Goal: Task Accomplishment & Management: Use online tool/utility

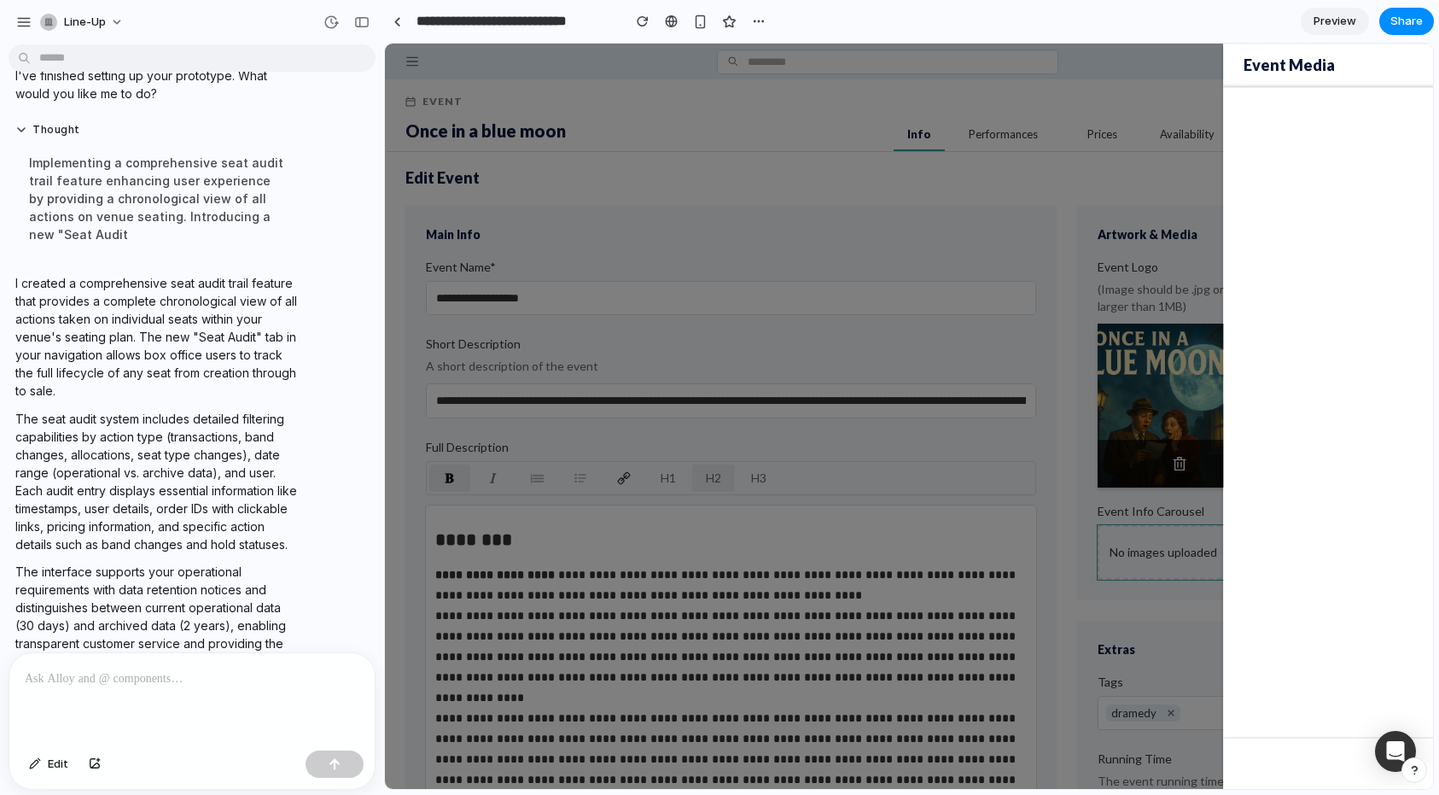
scroll to position [1143, 0]
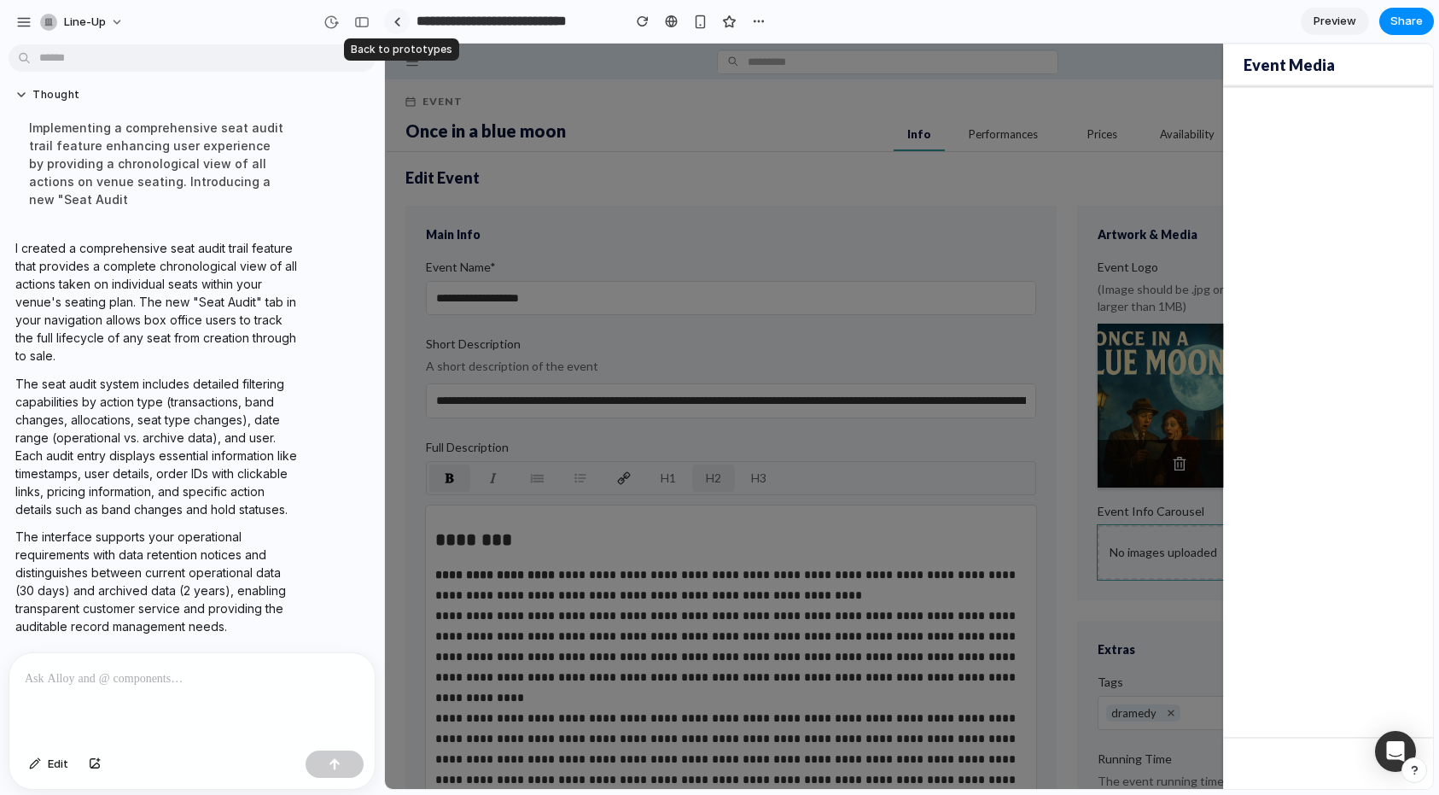
click at [402, 26] on link at bounding box center [397, 22] width 26 height 26
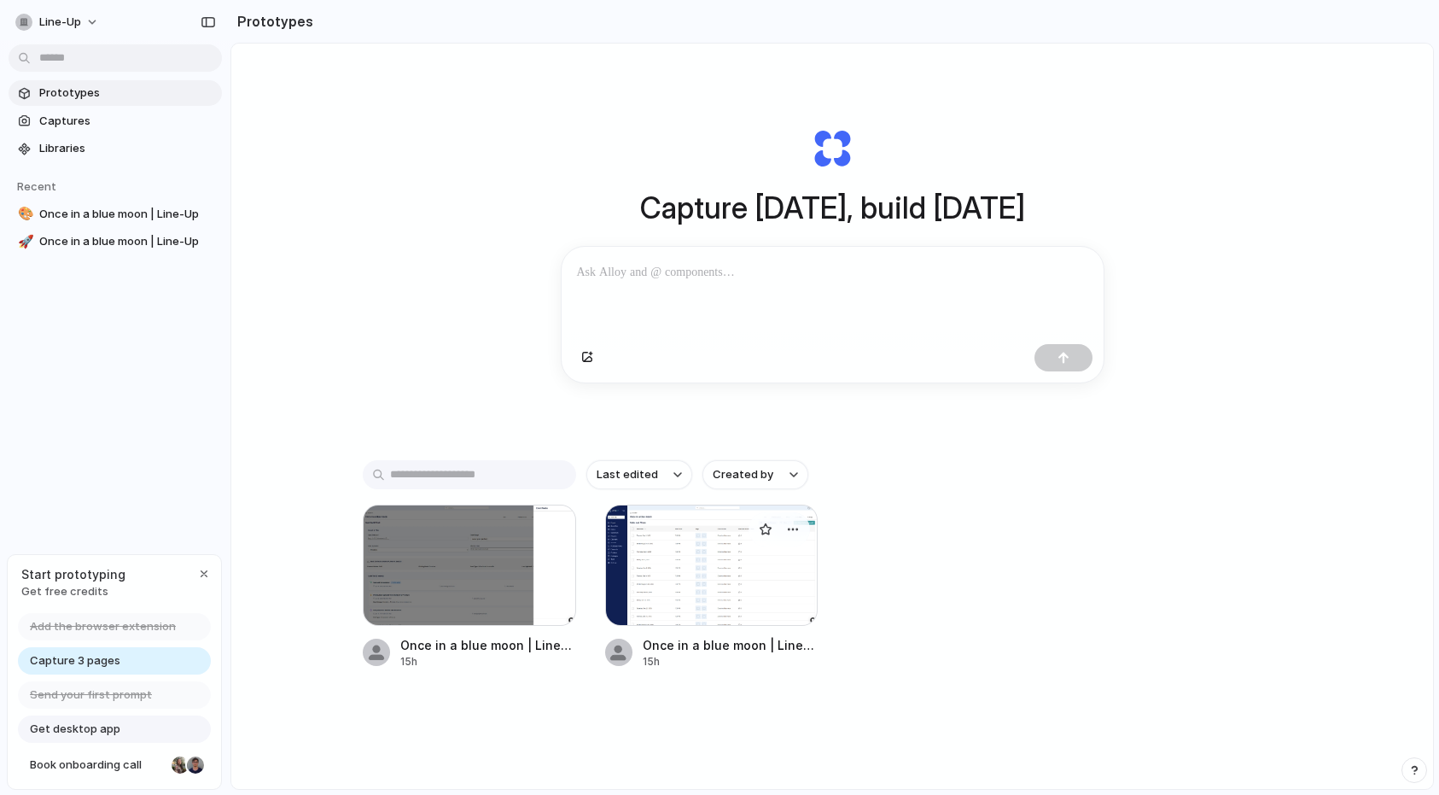
click at [744, 573] on div at bounding box center [711, 564] width 213 height 121
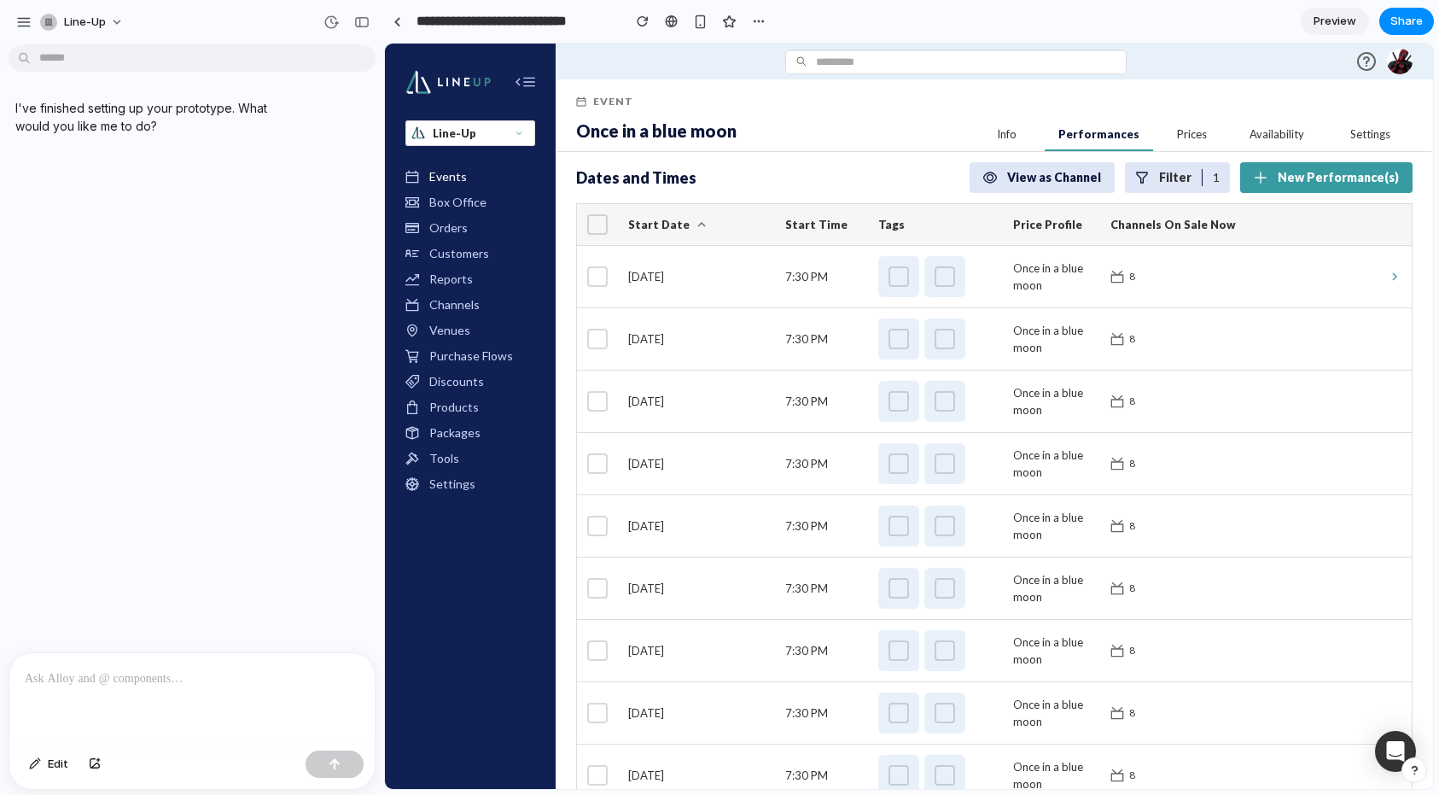
click at [701, 273] on span "[DATE]" at bounding box center [696, 276] width 137 height 17
drag, startPoint x: 701, startPoint y: 273, endPoint x: 671, endPoint y: 272, distance: 29.9
click at [671, 273] on span "[DATE]" at bounding box center [696, 276] width 137 height 17
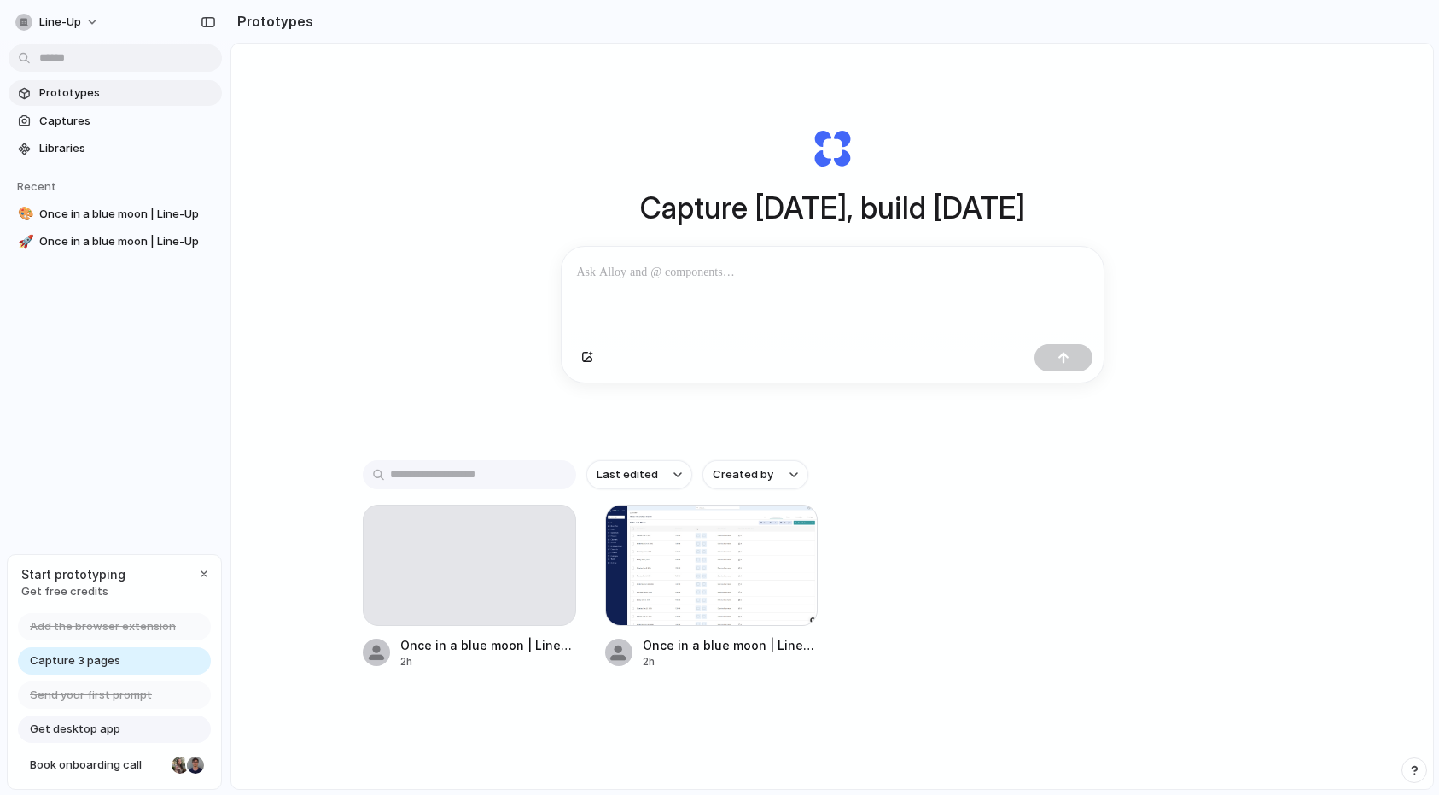
click at [102, 661] on span "Capture 3 pages" at bounding box center [75, 660] width 90 height 17
click at [143, 249] on span "Once in a blue moon | Line-Up" at bounding box center [127, 241] width 176 height 17
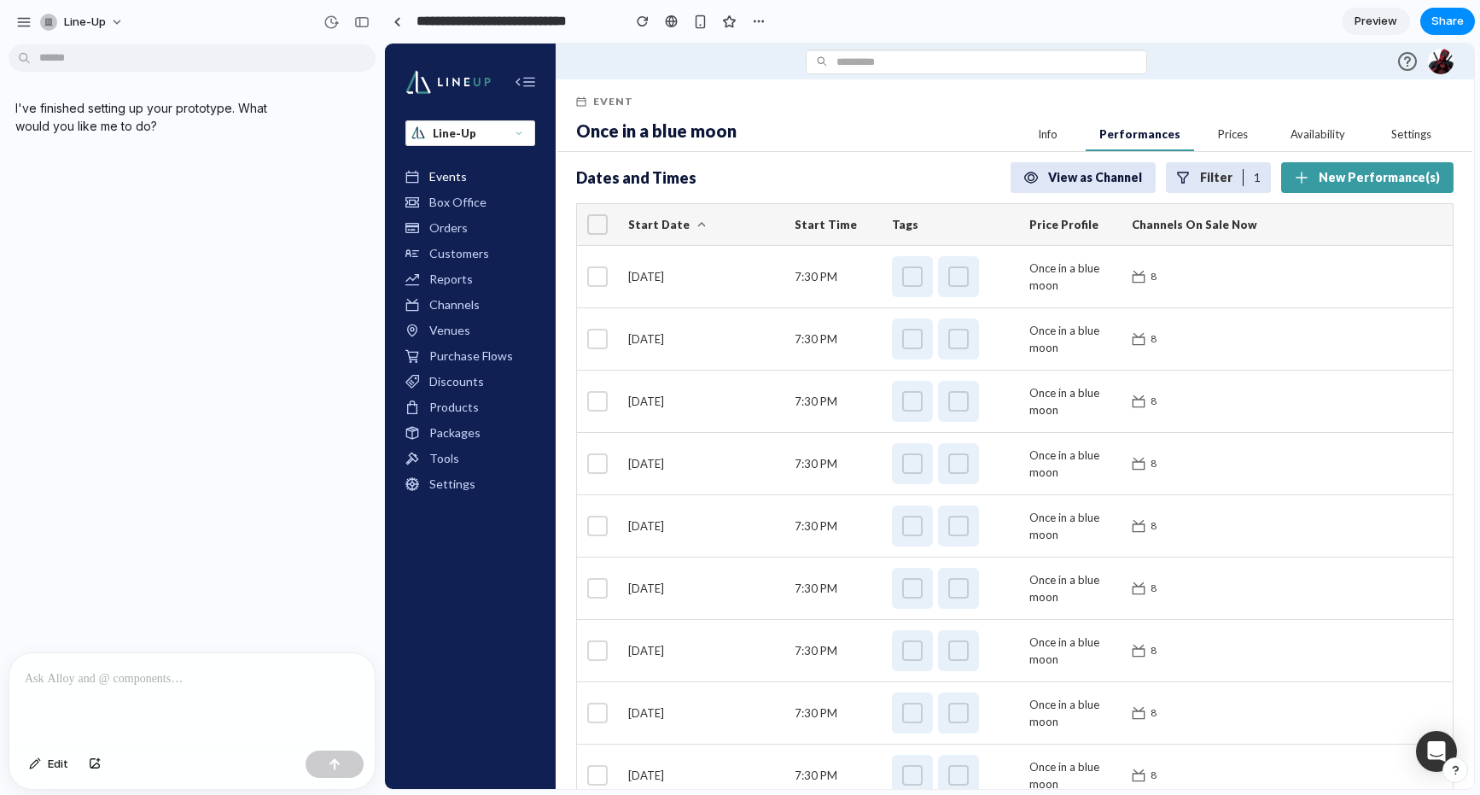
click at [149, 669] on p at bounding box center [192, 678] width 335 height 20
click at [398, 26] on link at bounding box center [397, 22] width 26 height 26
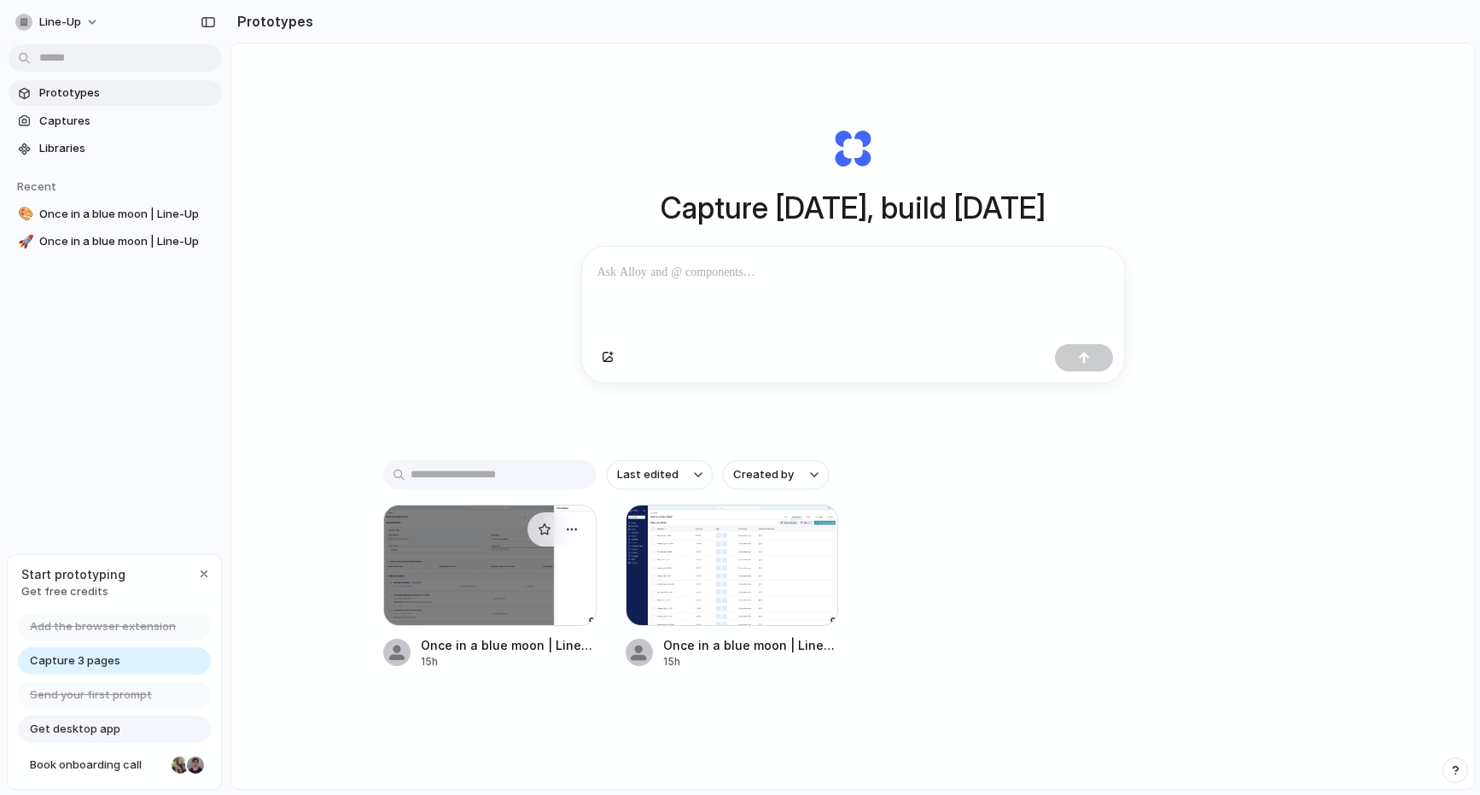
click at [436, 588] on div at bounding box center [489, 564] width 213 height 121
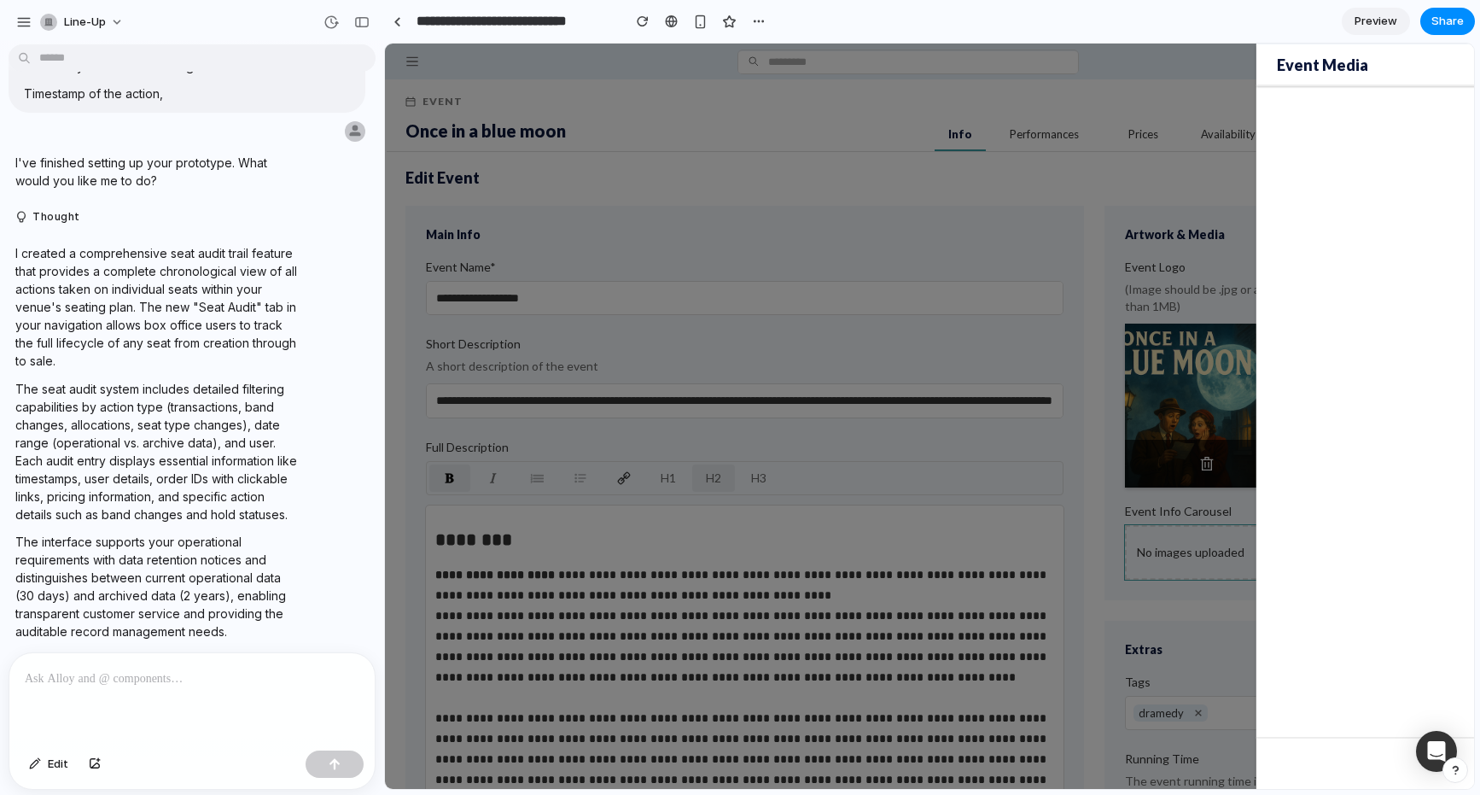
scroll to position [1025, 0]
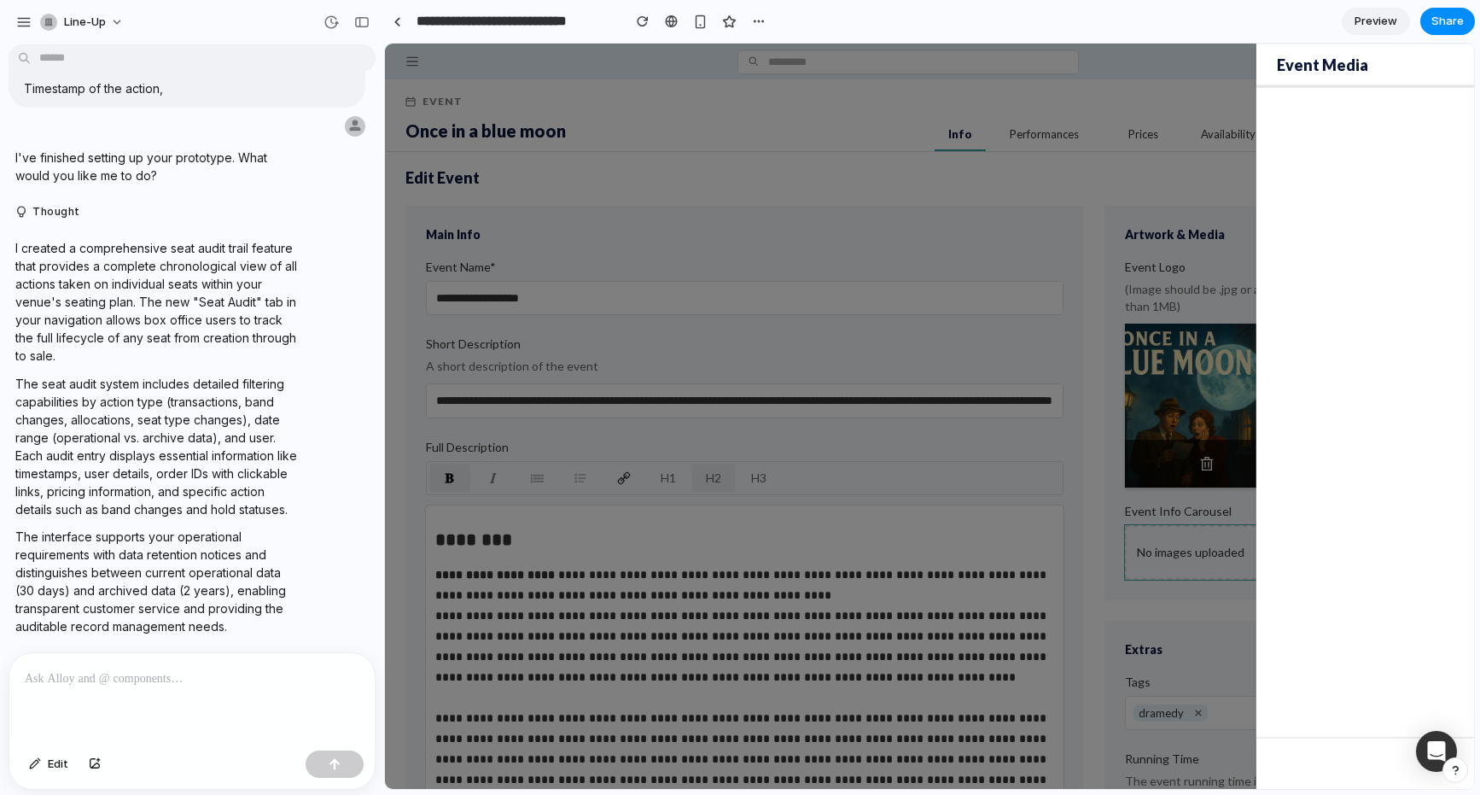
click at [154, 534] on p "The interface supports your operational requirements with data retention notice…" at bounding box center [157, 581] width 285 height 108
click at [693, 29] on button "button" at bounding box center [701, 22] width 26 height 26
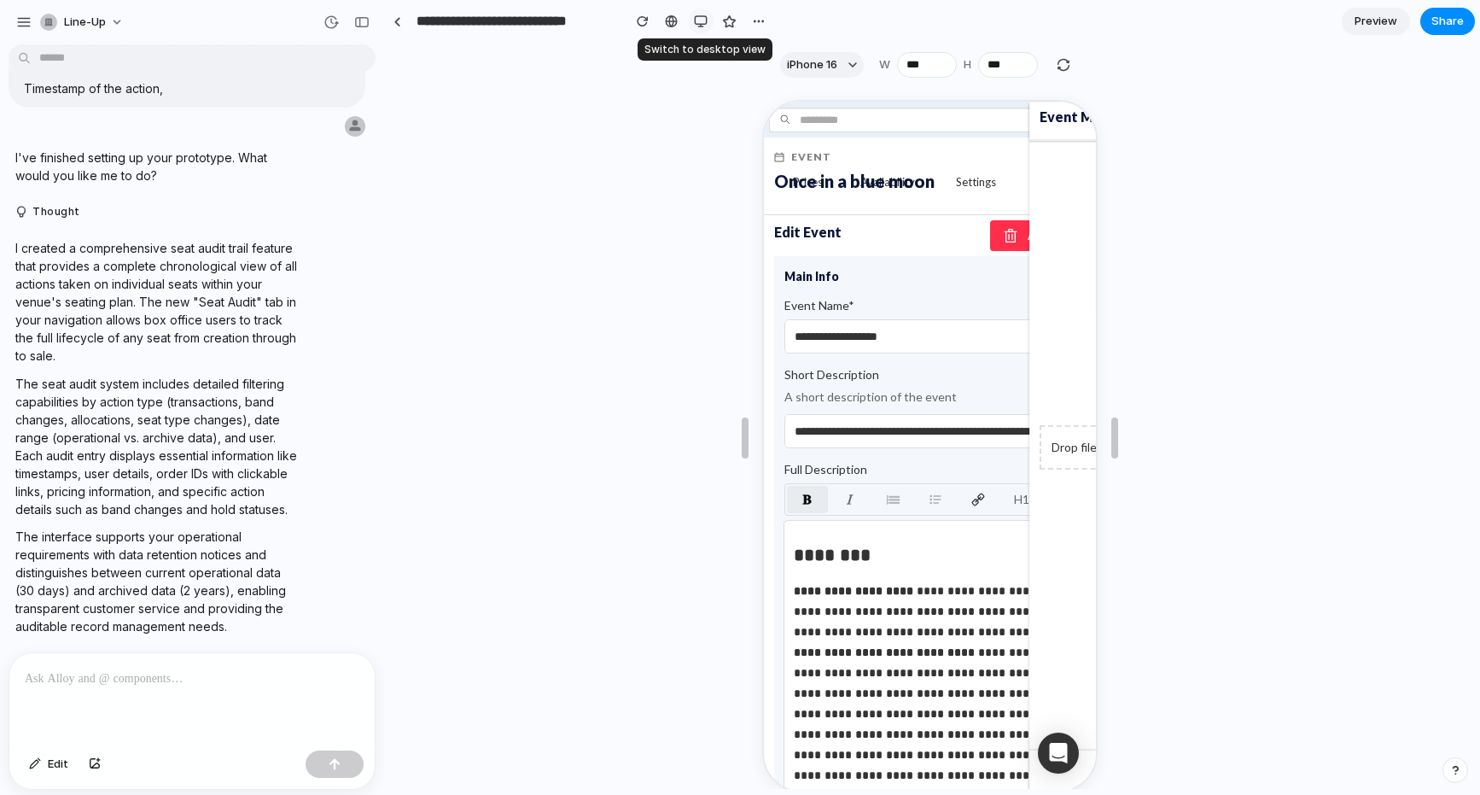
click at [693, 29] on button "button" at bounding box center [701, 22] width 26 height 26
